Goal: Transaction & Acquisition: Purchase product/service

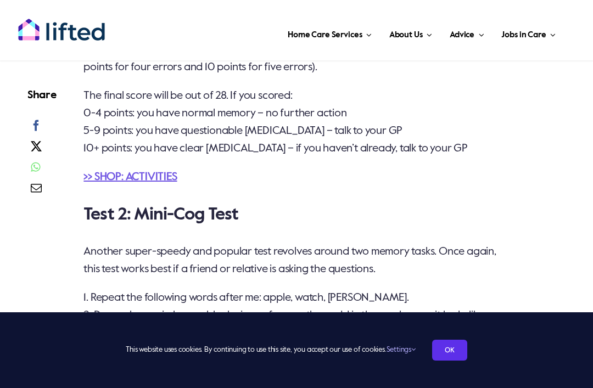
scroll to position [1556, 0]
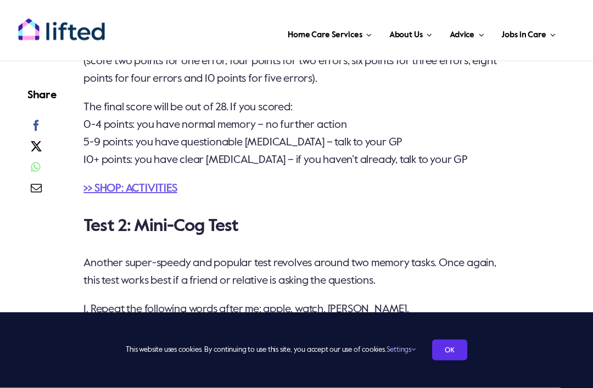
click at [65, 332] on div "Let us be your helping hand Get in touch with Lifted today to see how we can he…" at bounding box center [296, 264] width 560 height 2370
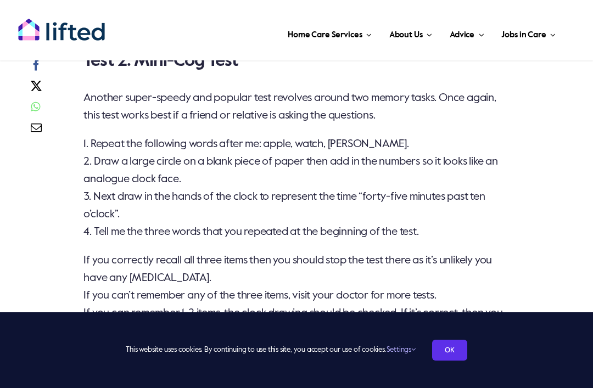
scroll to position [1722, 0]
click at [14, 293] on main "Let us be your helping hand Get in touch with Lifted today to see how we can he…" at bounding box center [296, 110] width 593 height 2414
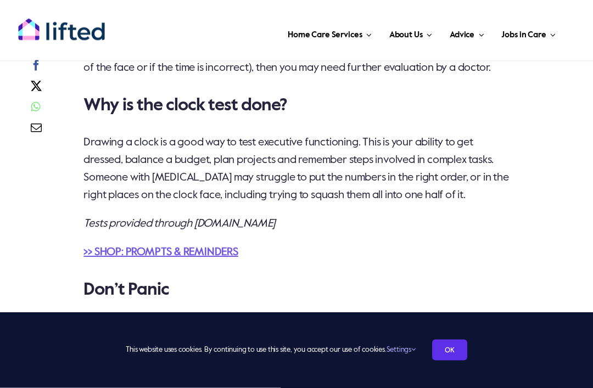
scroll to position [2003, 0]
click at [104, 230] on em "Tests provided through mybraintest.org" at bounding box center [179, 224] width 192 height 11
click at [99, 258] on link ">> SHOP: PROMPTS & REMINDERS" at bounding box center [160, 252] width 154 height 11
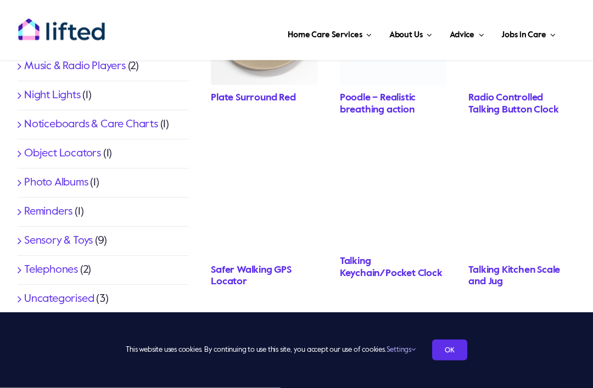
scroll to position [645, 0]
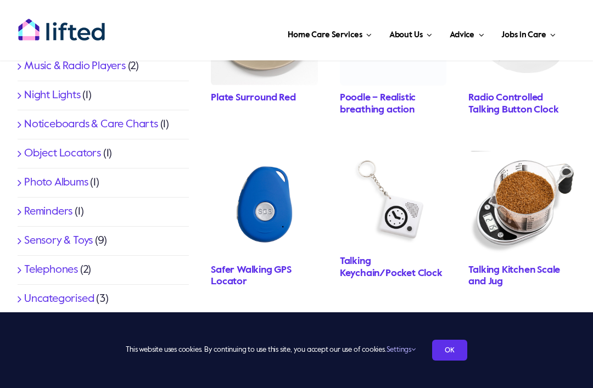
click at [3, 309] on div "Product categories Activities (19) Jigsaw Puzzles (10) Clocks (11) Clothing (12…" at bounding box center [296, 174] width 593 height 814
click at [49, 343] on div "Product categories Activities (19) Jigsaw Puzzles (10) Clocks (11) Clothing (12…" at bounding box center [297, 174] width 581 height 781
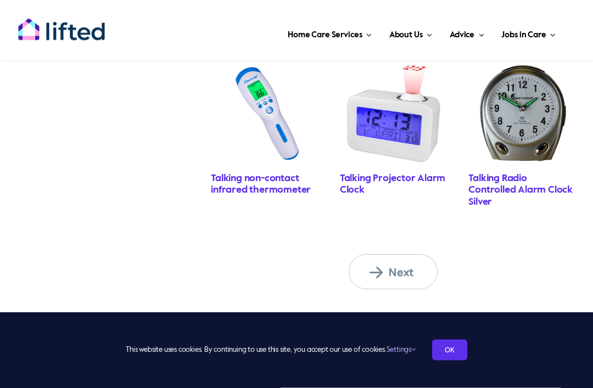
scroll to position [911, 0]
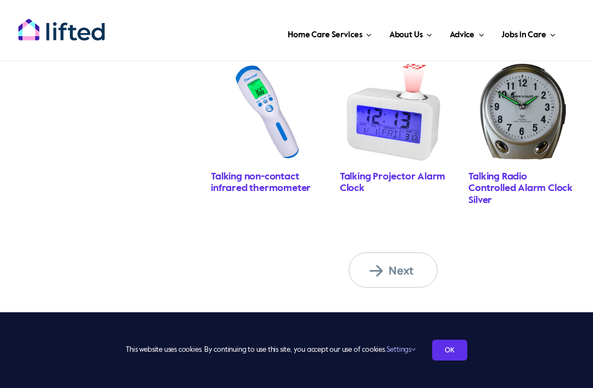
click at [388, 264] on span "Next" at bounding box center [400, 271] width 60 height 14
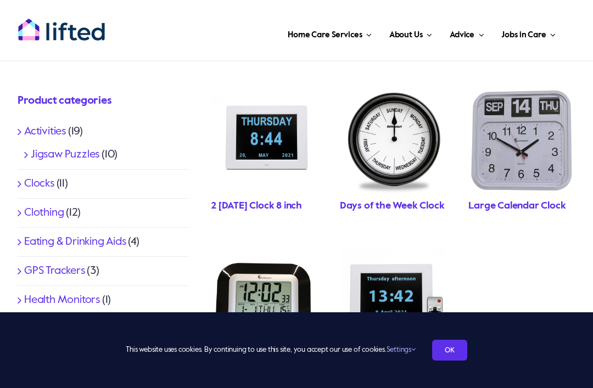
scroll to position [353, 0]
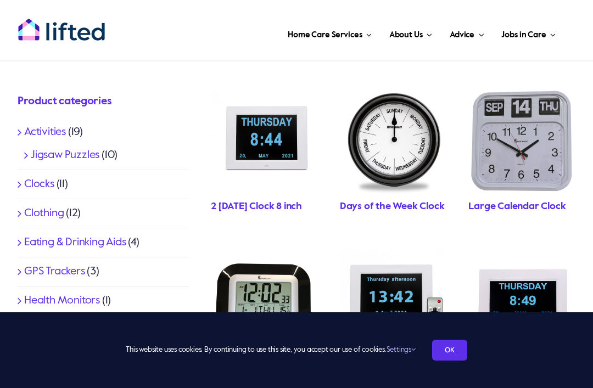
click at [30, 180] on link "Clocks" at bounding box center [39, 184] width 30 height 11
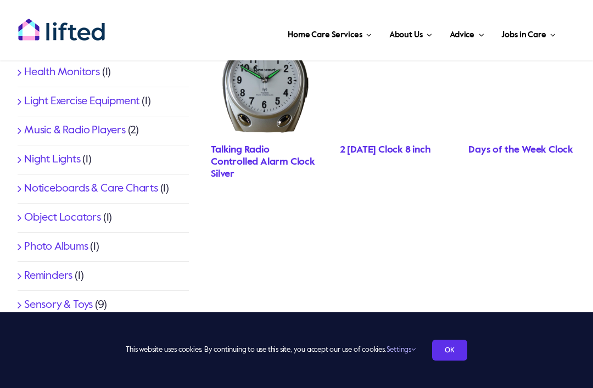
scroll to position [581, 0]
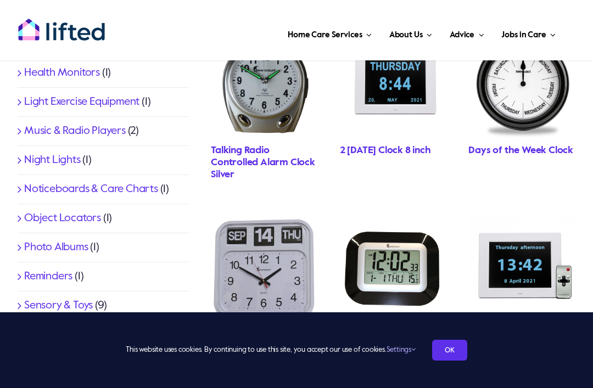
click at [7, 281] on div "Product categories Activities (19) Jigsaw Puzzles (10) Clocks (11) Clothing (12…" at bounding box center [103, 115] width 193 height 528
click at [34, 281] on link "Reminders" at bounding box center [48, 276] width 48 height 11
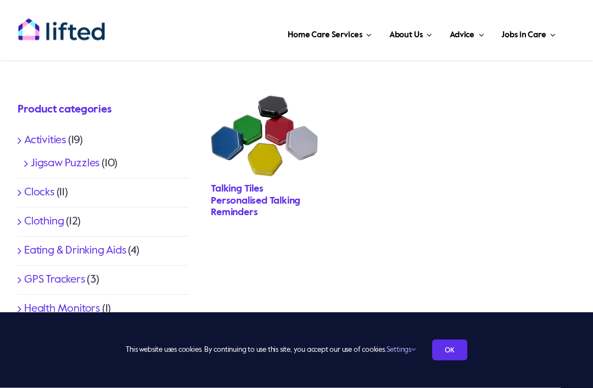
scroll to position [344, 0]
click at [32, 168] on link "Jigsaw Puzzles" at bounding box center [65, 163] width 69 height 11
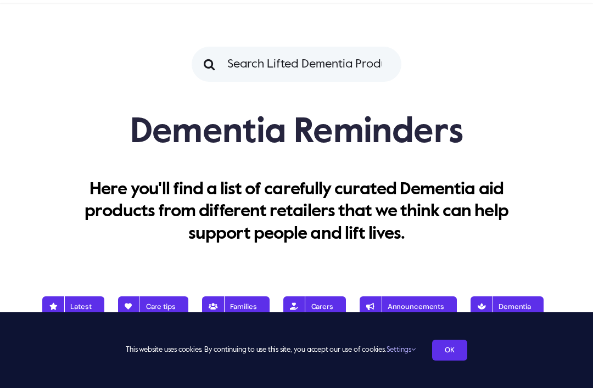
scroll to position [0, 0]
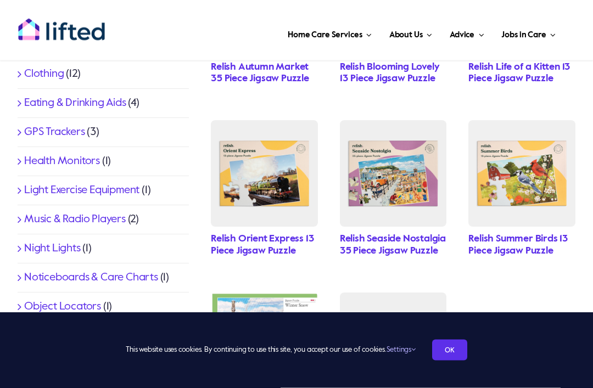
scroll to position [460, 0]
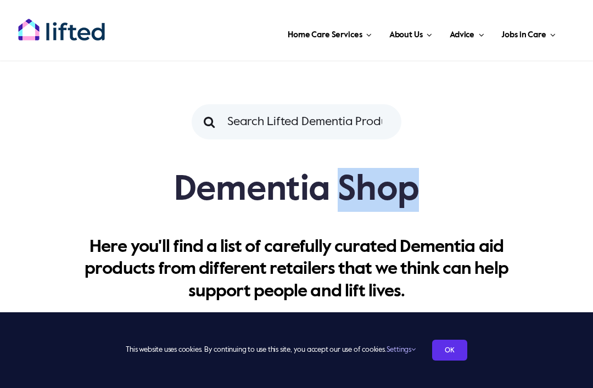
click at [510, 193] on h1 "Dementia Shop" at bounding box center [297, 190] width 558 height 44
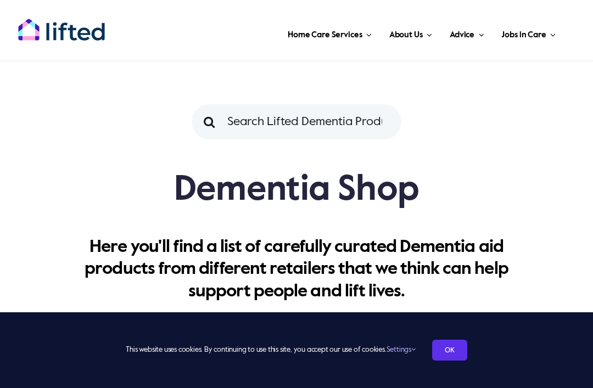
click at [536, 213] on div "Here you'll find a list of carefully curated Dementia aid products from differe…" at bounding box center [297, 264] width 581 height 104
click at [533, 216] on div "Here you'll find a list of carefully curated Dementia aid products from differe…" at bounding box center [297, 264] width 581 height 104
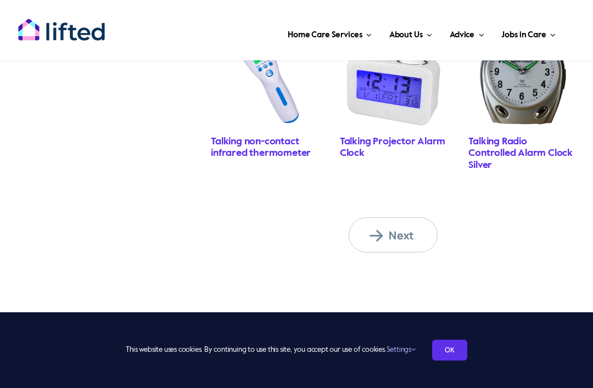
click at [382, 218] on link "Next" at bounding box center [393, 235] width 88 height 35
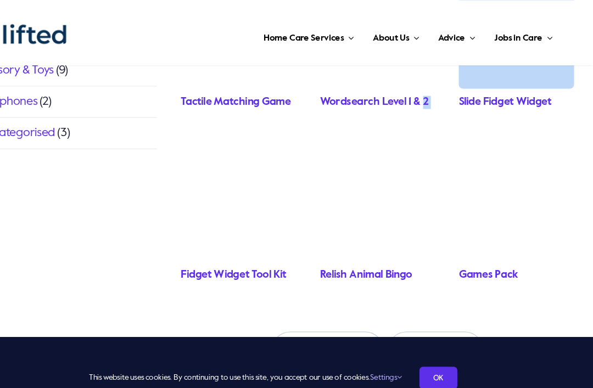
scroll to position [821, 0]
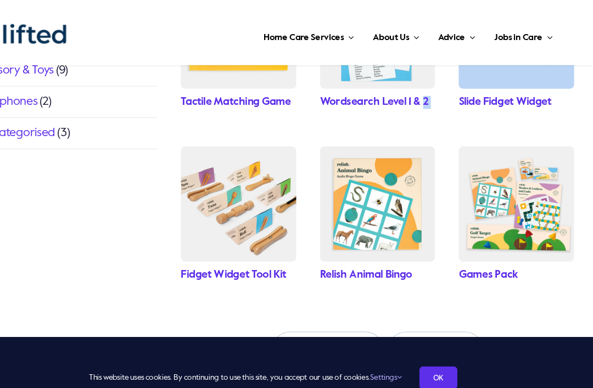
click at [419, 315] on link "Next" at bounding box center [447, 325] width 88 height 35
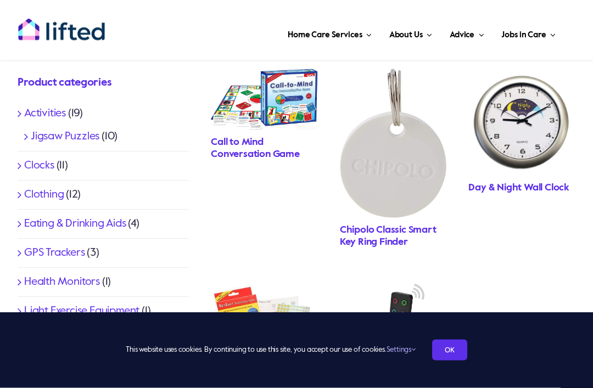
scroll to position [373, 0]
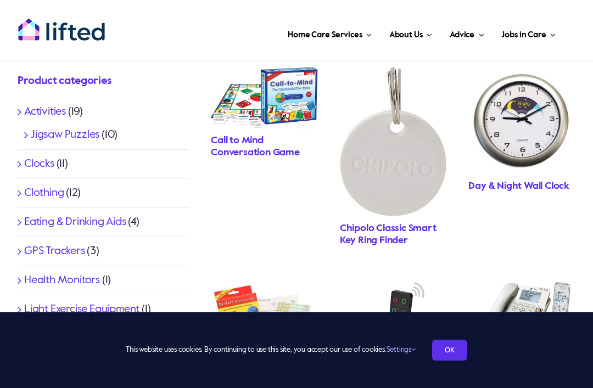
click at [294, 113] on img "Call To Mind Game" at bounding box center [264, 98] width 107 height 62
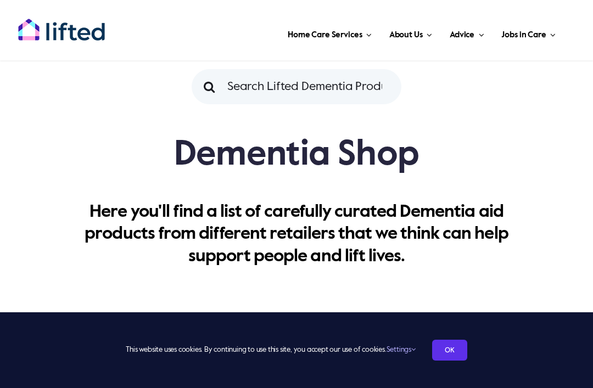
scroll to position [0, 0]
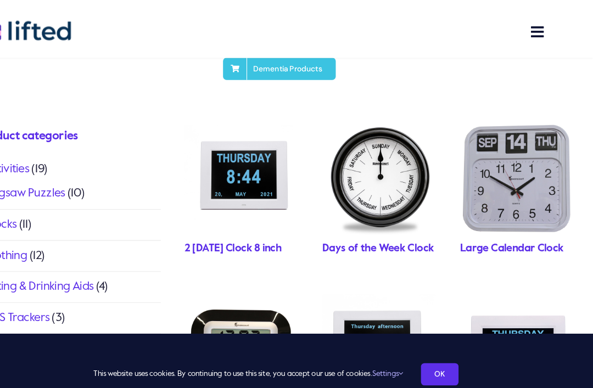
scroll to position [328, 0]
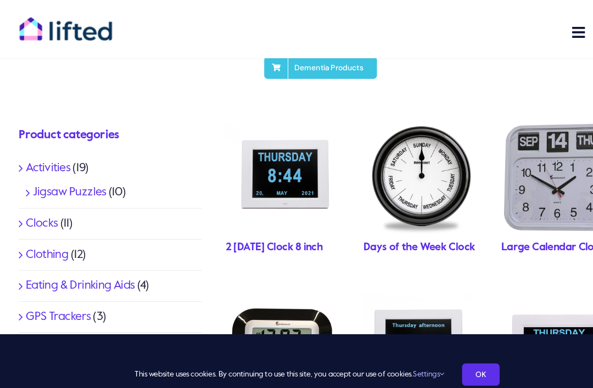
click at [42, 161] on link "Activities" at bounding box center [45, 157] width 42 height 11
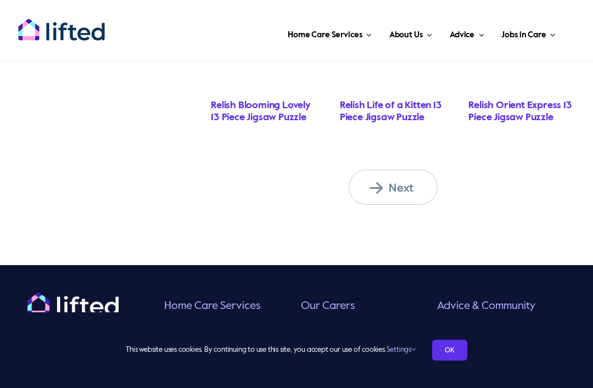
scroll to position [968, 0]
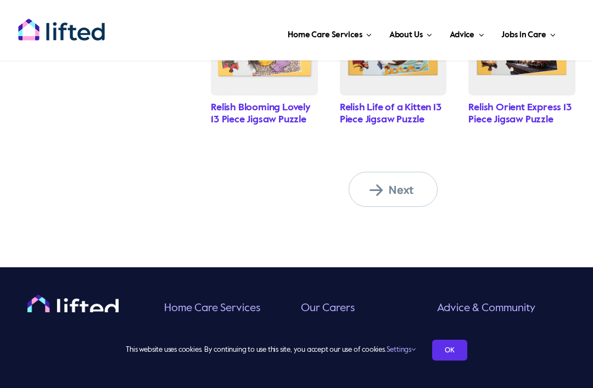
click at [382, 183] on span "Next" at bounding box center [400, 190] width 60 height 14
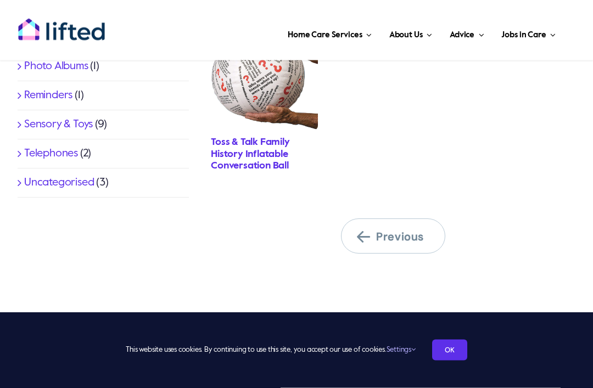
scroll to position [762, 0]
click at [52, 154] on link "Telephones" at bounding box center [51, 153] width 54 height 11
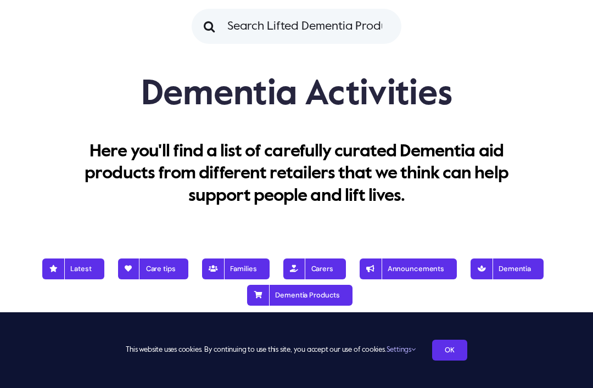
scroll to position [0, 0]
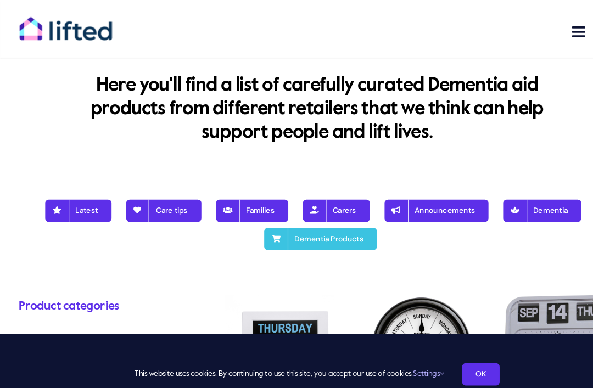
scroll to position [155, 0]
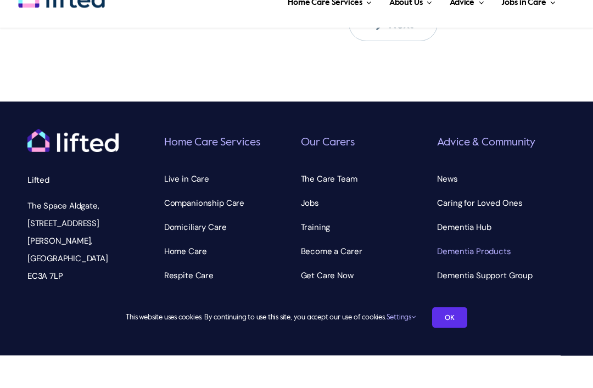
scroll to position [1125, 0]
